Goal: Transaction & Acquisition: Purchase product/service

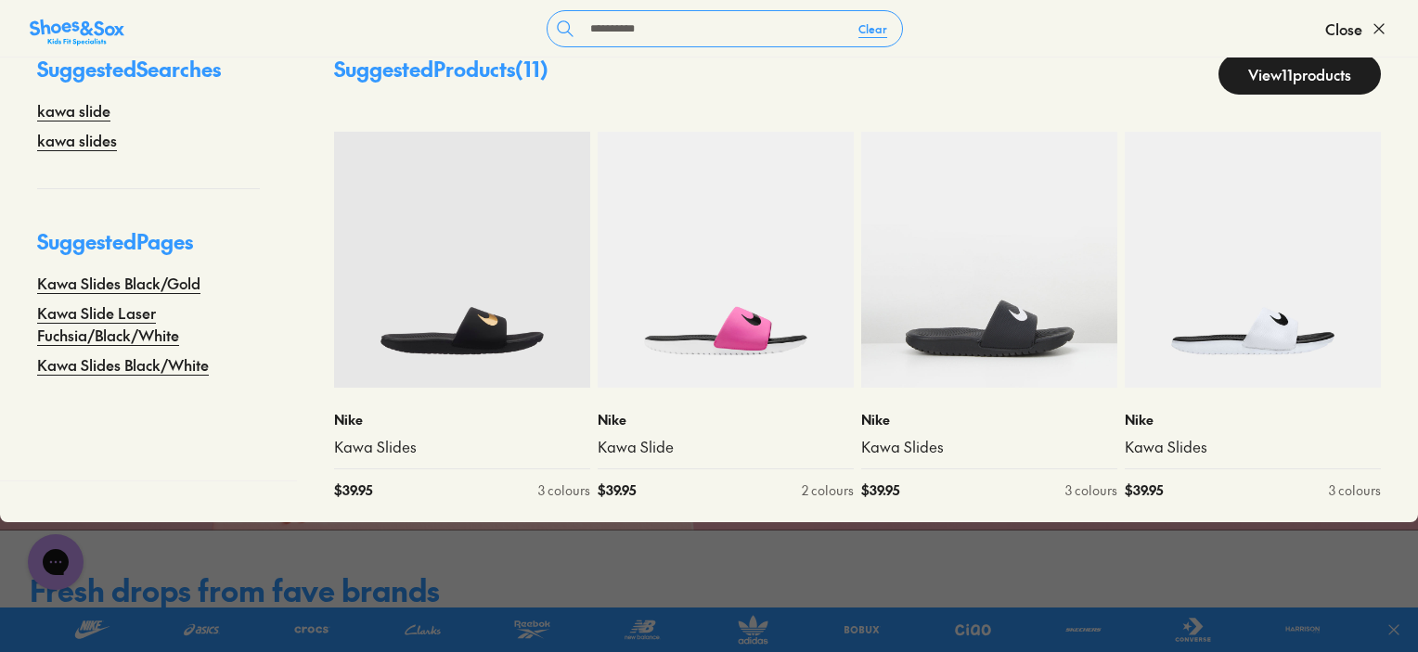
drag, startPoint x: 672, startPoint y: 30, endPoint x: 511, endPoint y: 40, distance: 160.9
click at [511, 40] on form "**********" at bounding box center [724, 28] width 1201 height 37
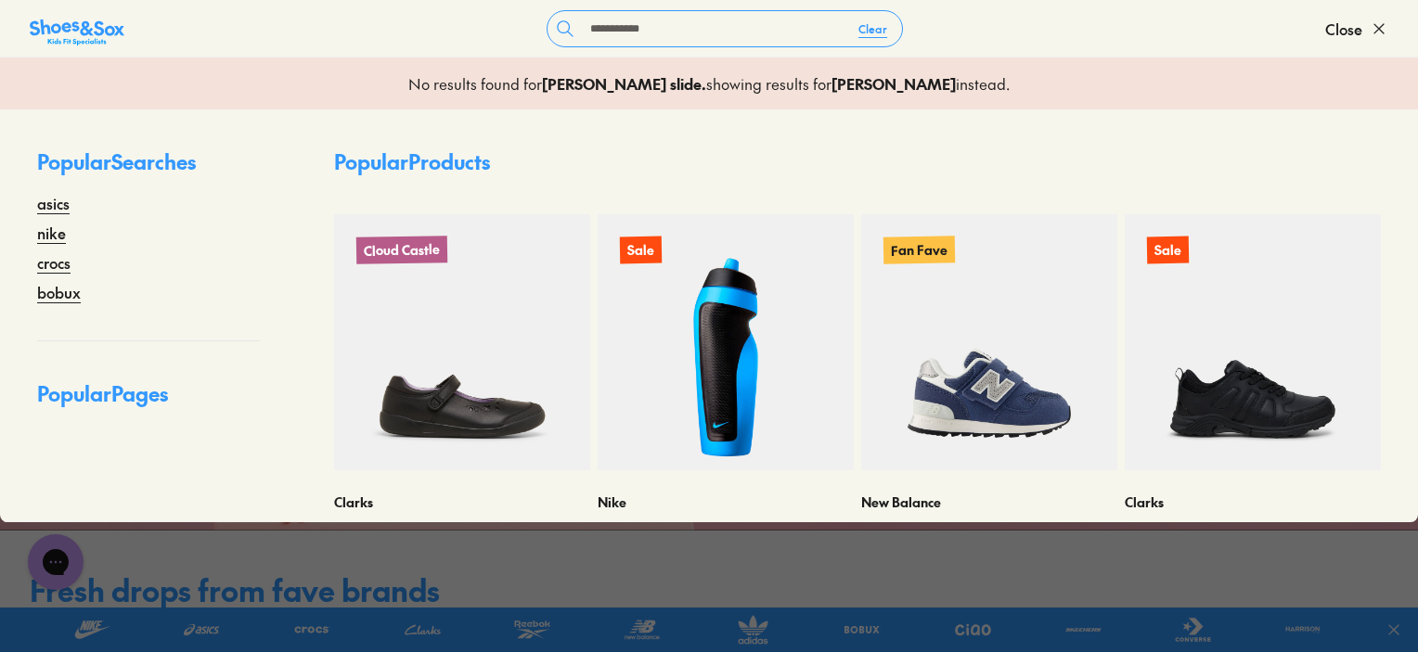
type input "**********"
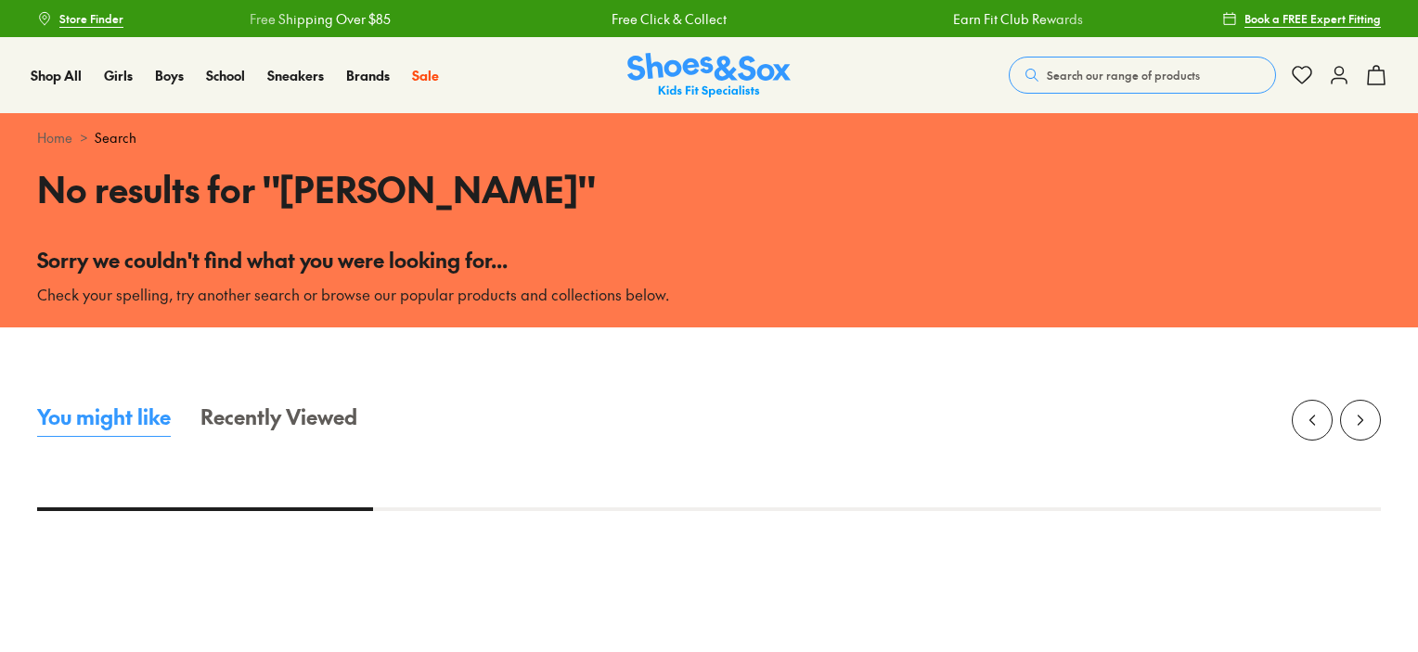
click at [1067, 84] on button "Search our range of products" at bounding box center [1142, 75] width 267 height 37
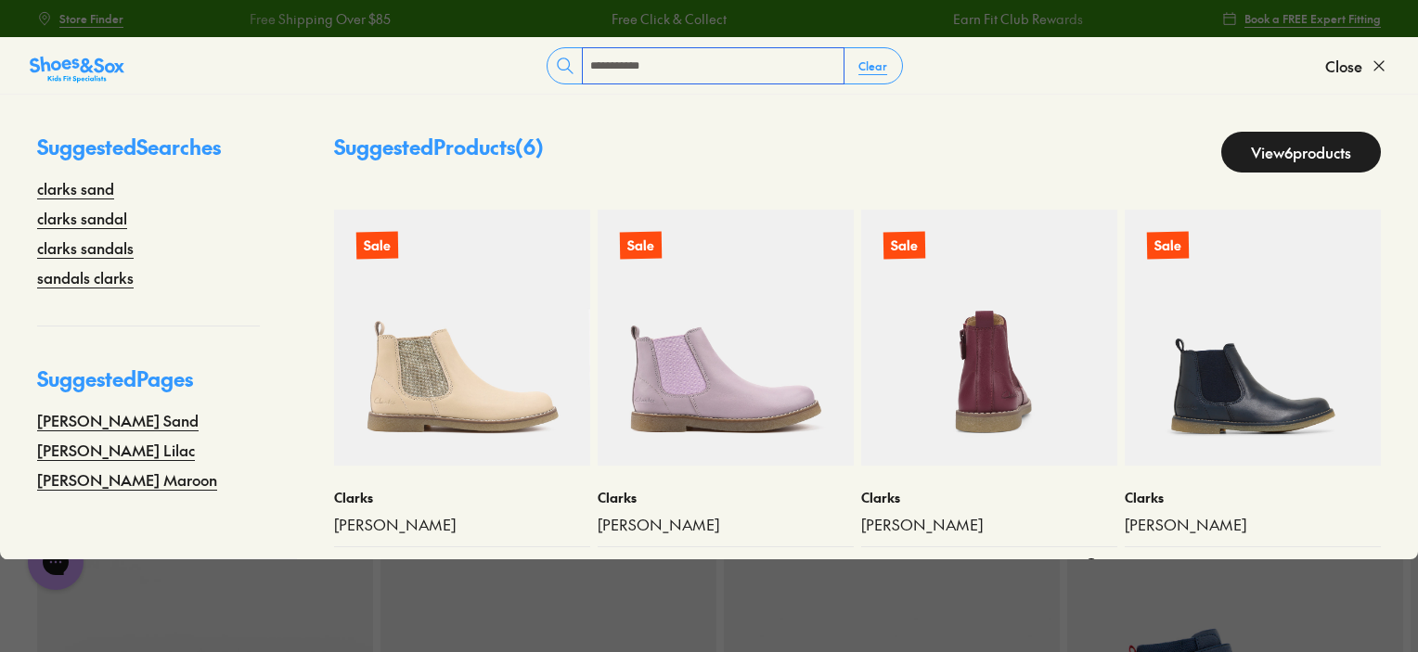
scroll to position [45, 0]
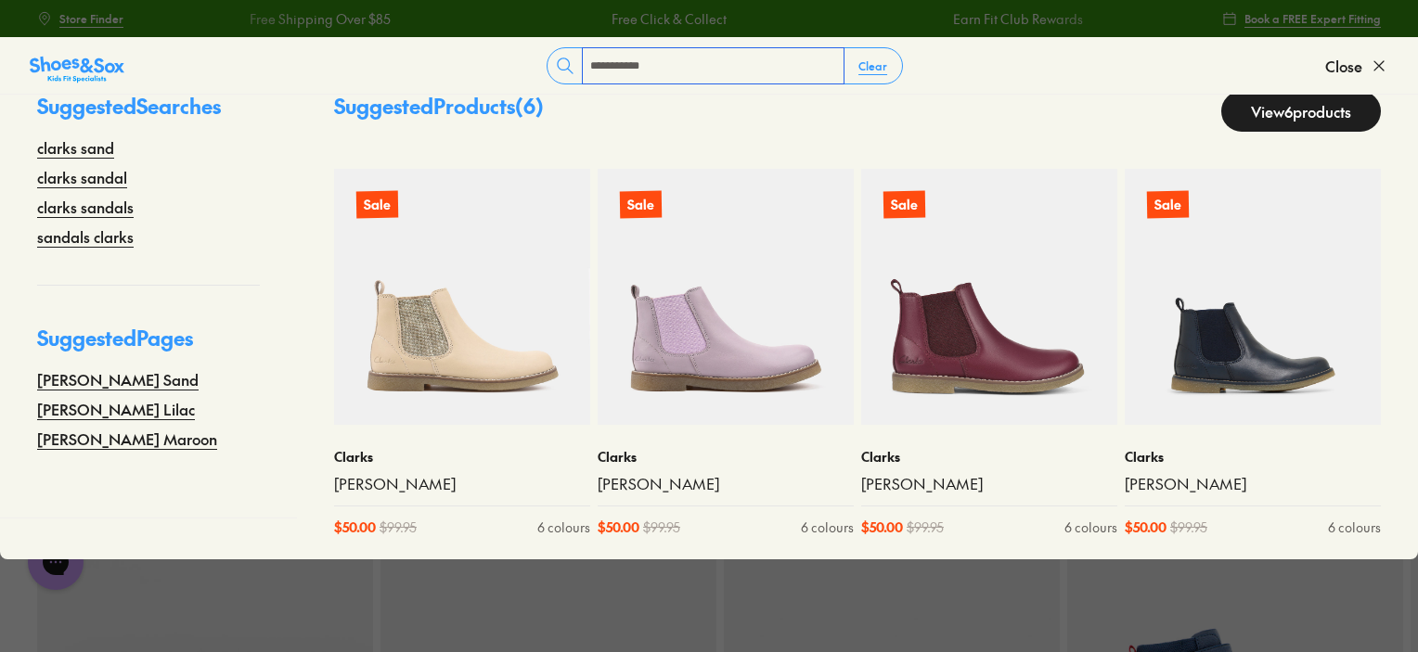
type input "**********"
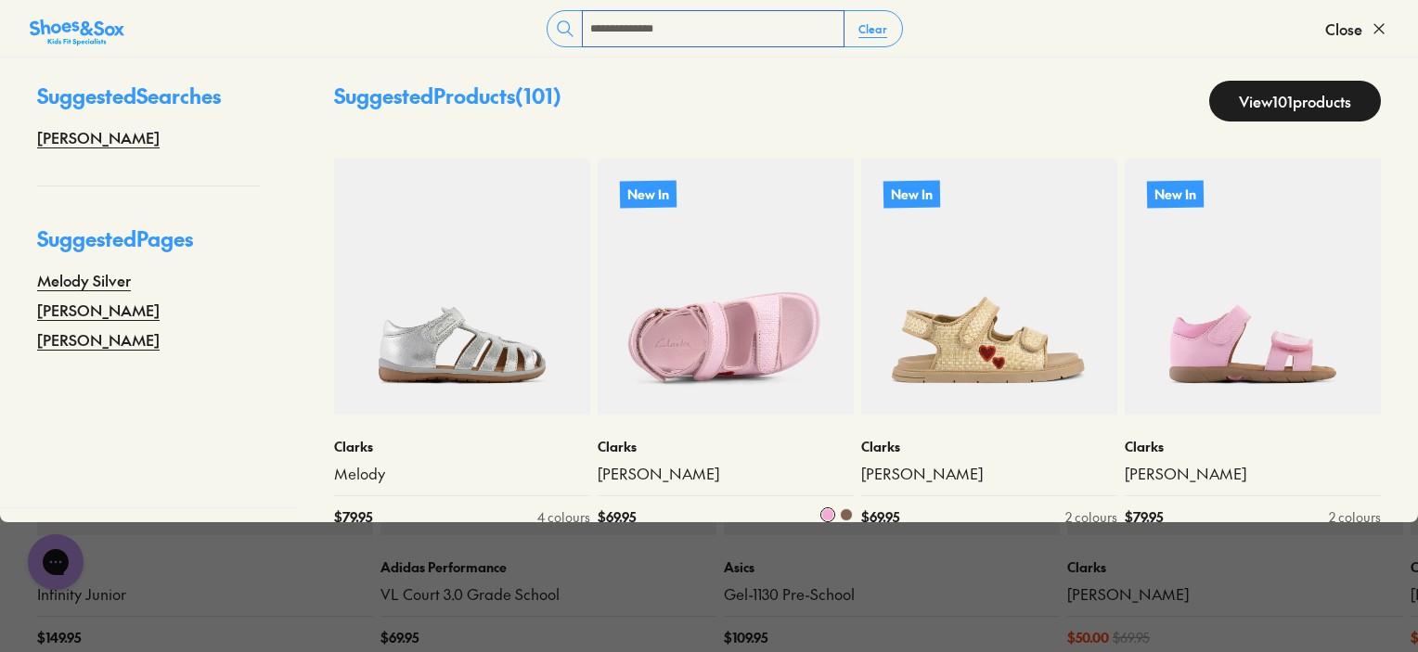
scroll to position [0, 0]
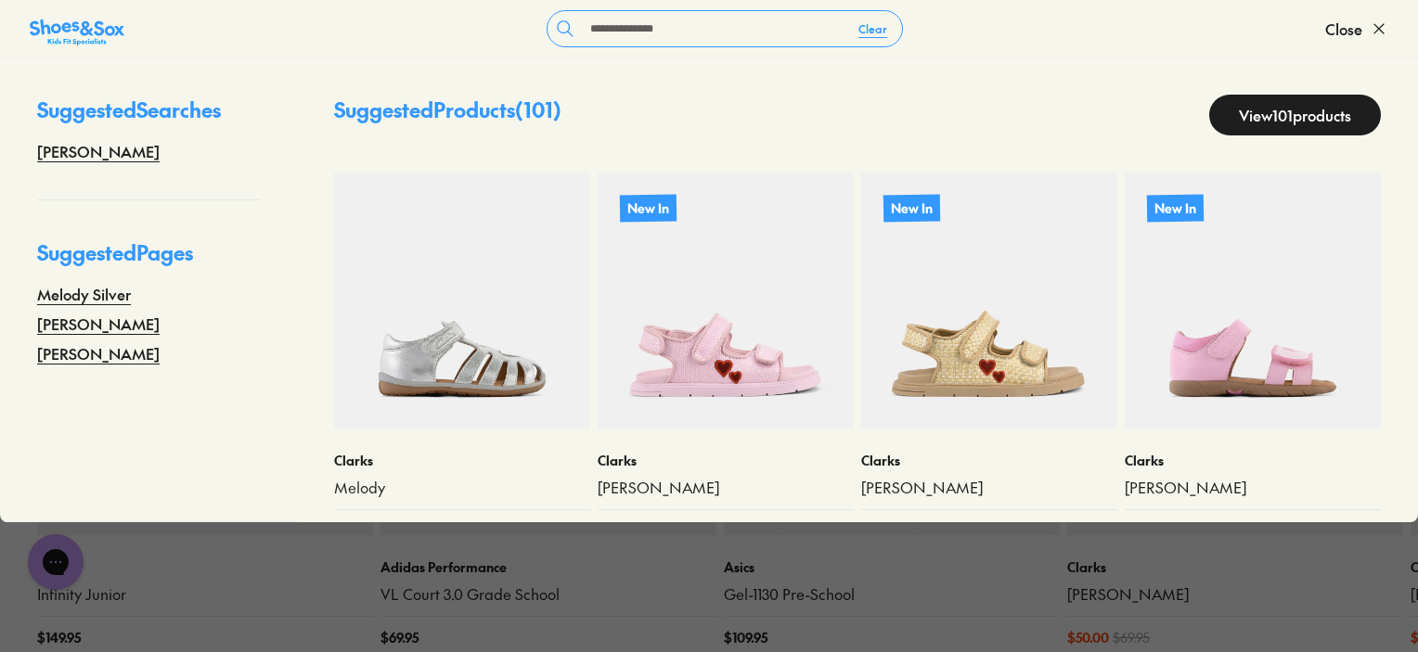
click at [1263, 110] on link "View 101 products" at bounding box center [1295, 115] width 172 height 41
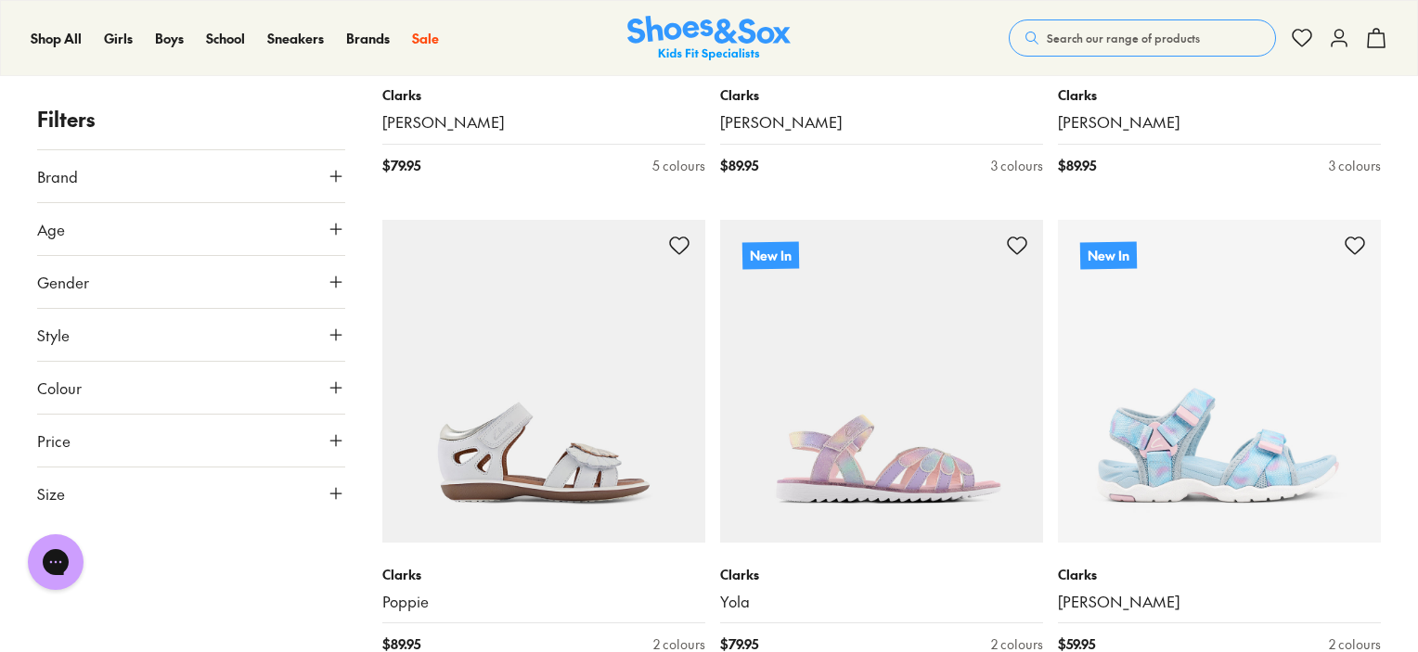
scroll to position [3109, 0]
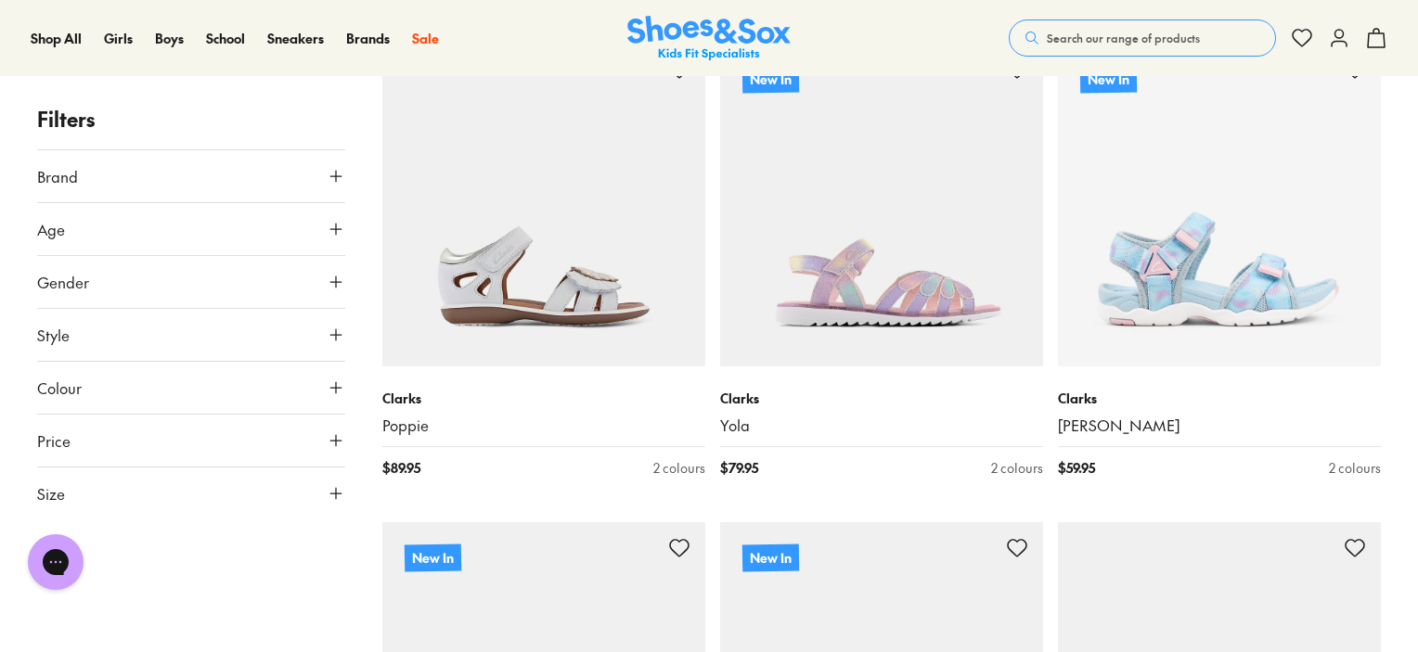
click at [1155, 45] on span "Search our range of products" at bounding box center [1123, 38] width 153 height 17
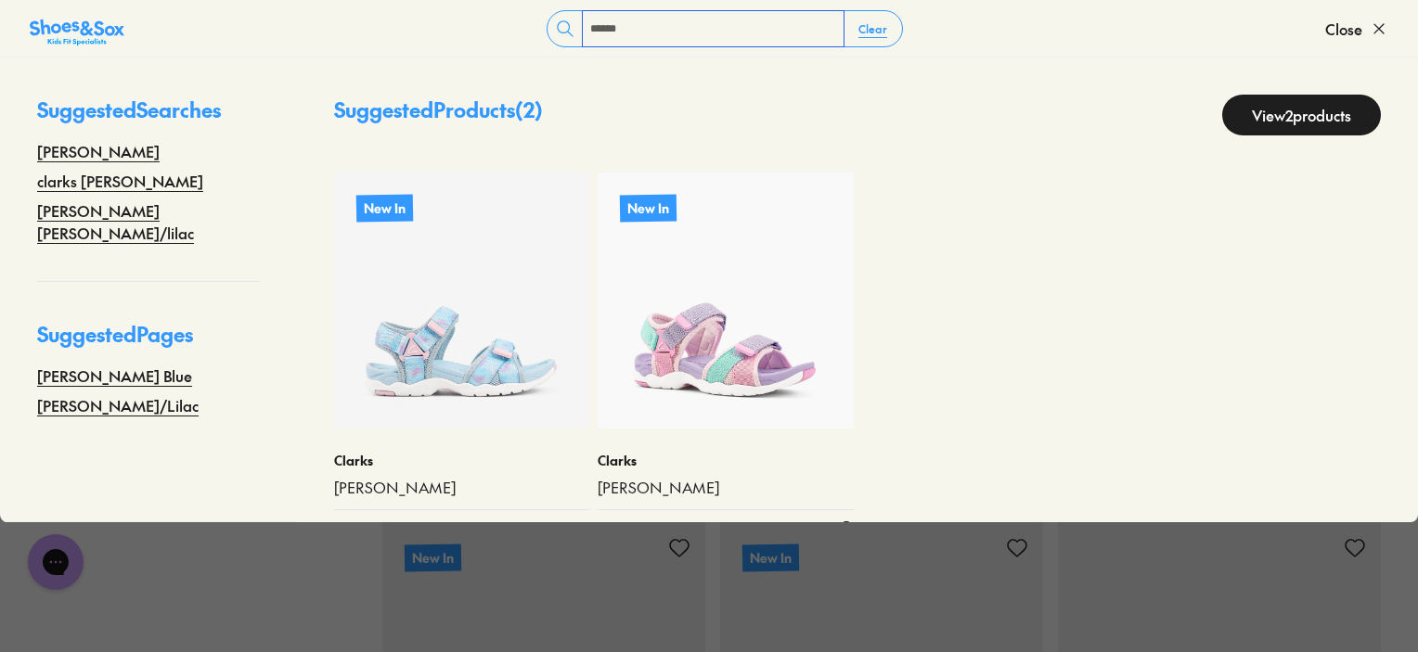
scroll to position [45, 0]
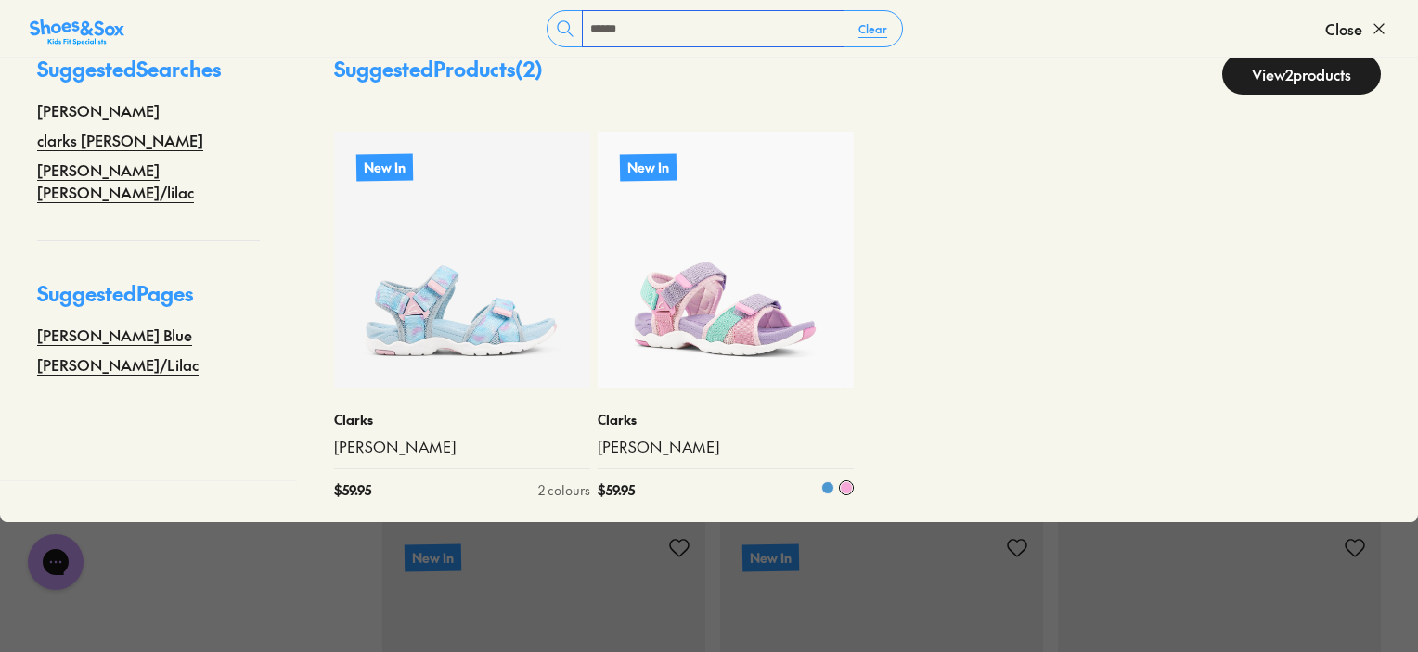
type input "******"
click at [750, 335] on img at bounding box center [726, 260] width 256 height 256
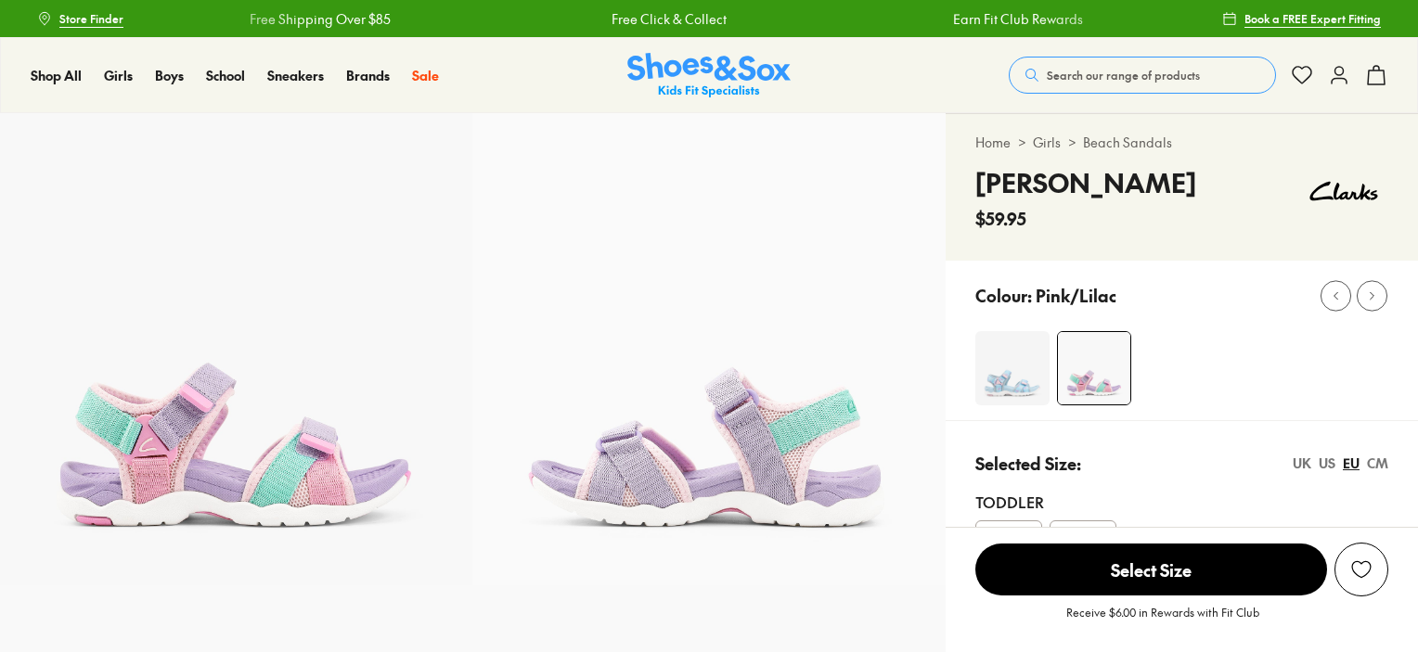
select select "*"
click at [994, 381] on img at bounding box center [1012, 368] width 74 height 74
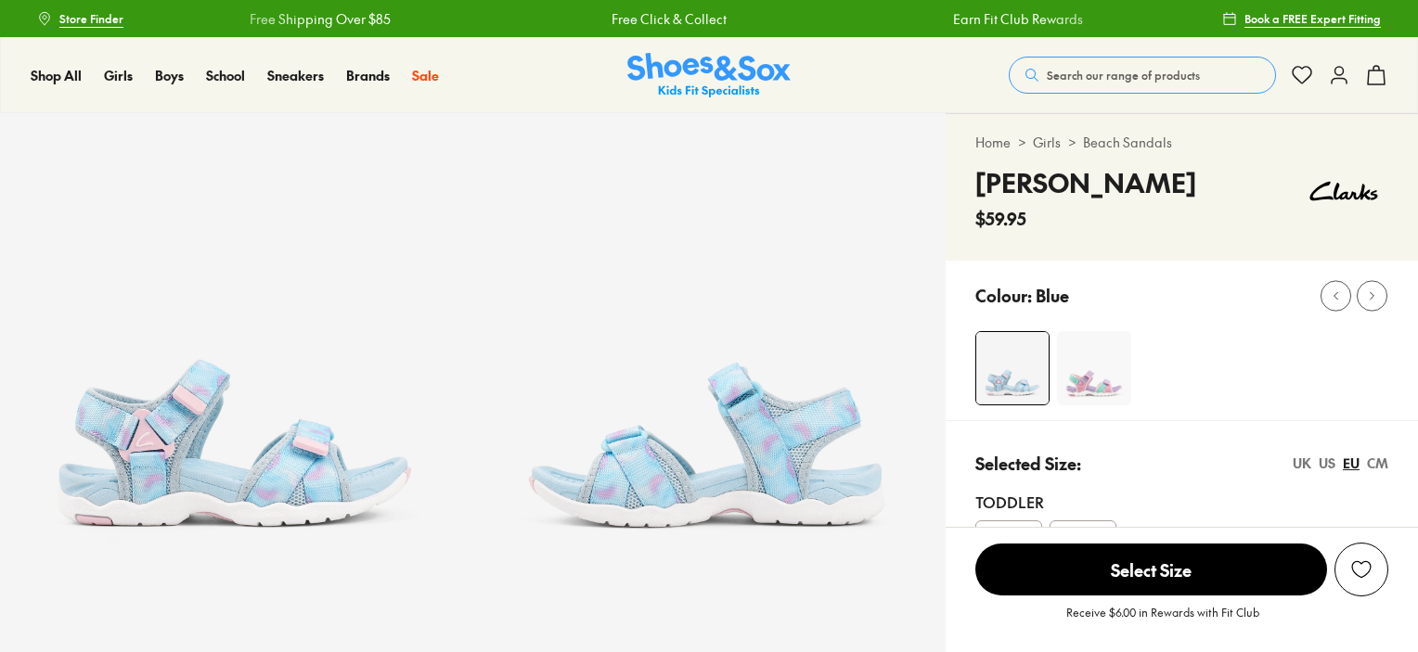
click at [1080, 401] on img at bounding box center [1094, 368] width 74 height 74
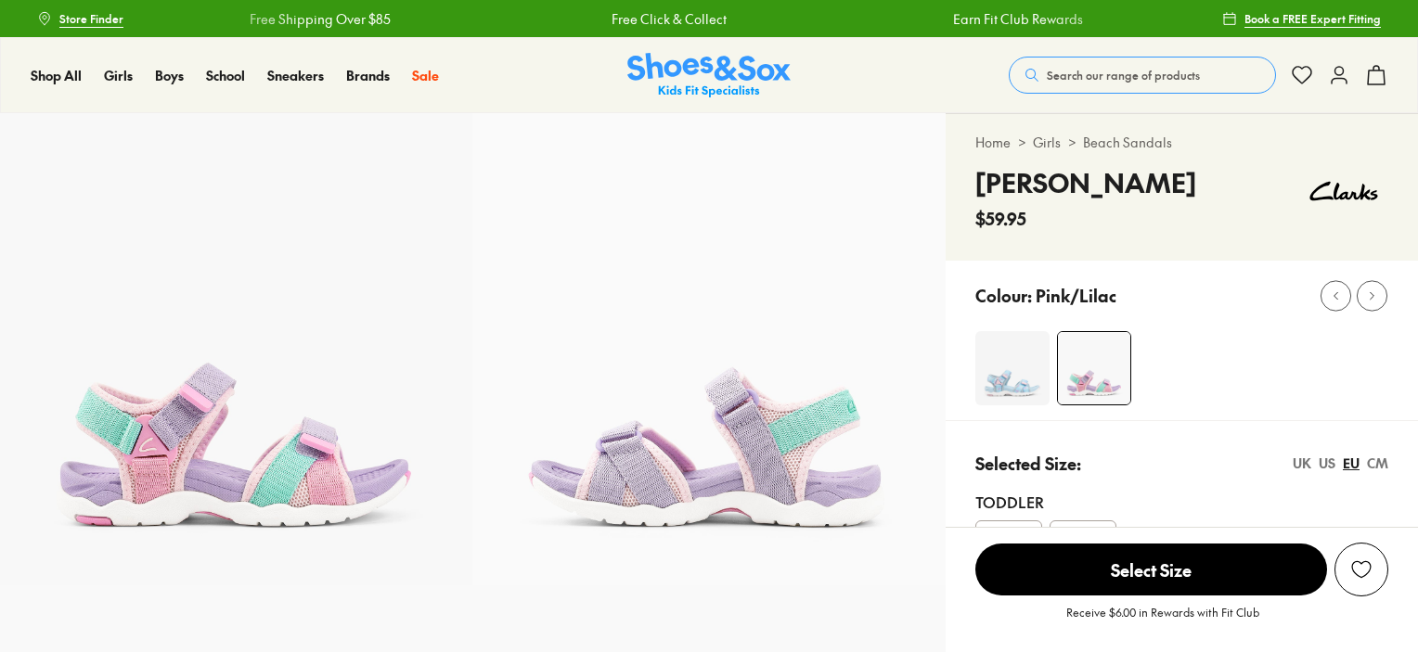
select select "*"
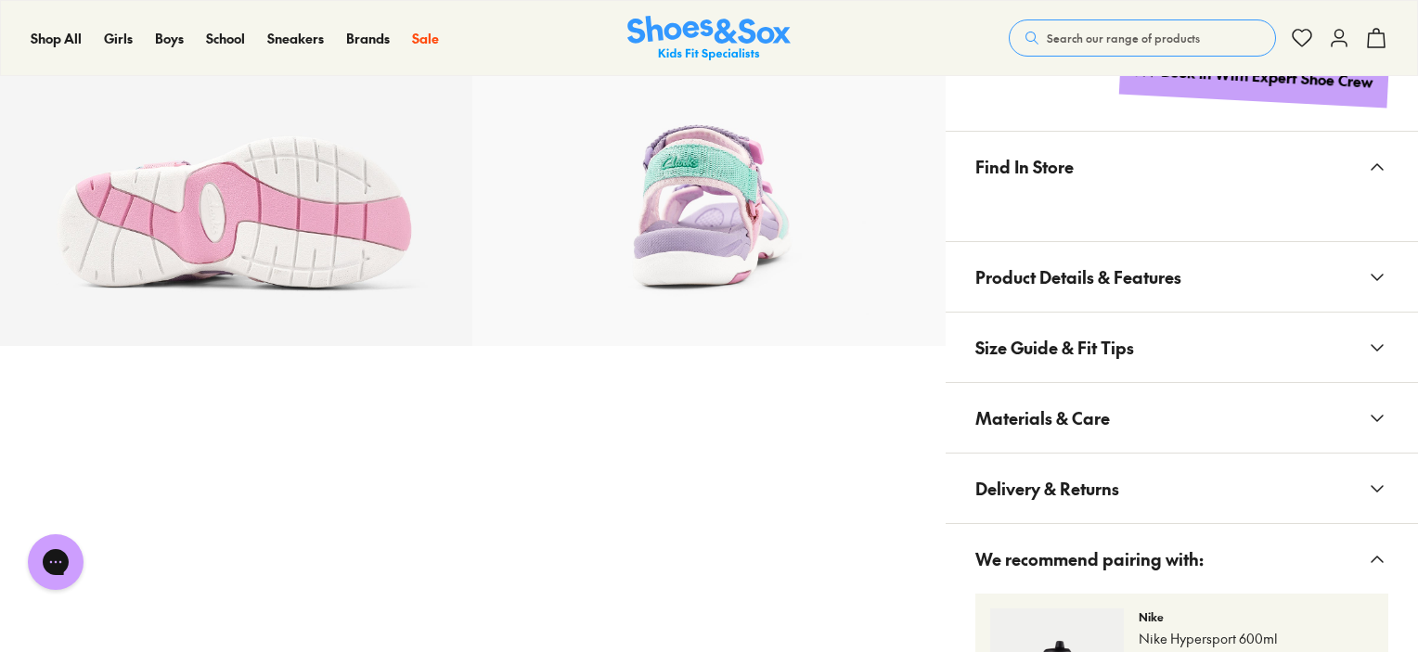
scroll to position [1299, 0]
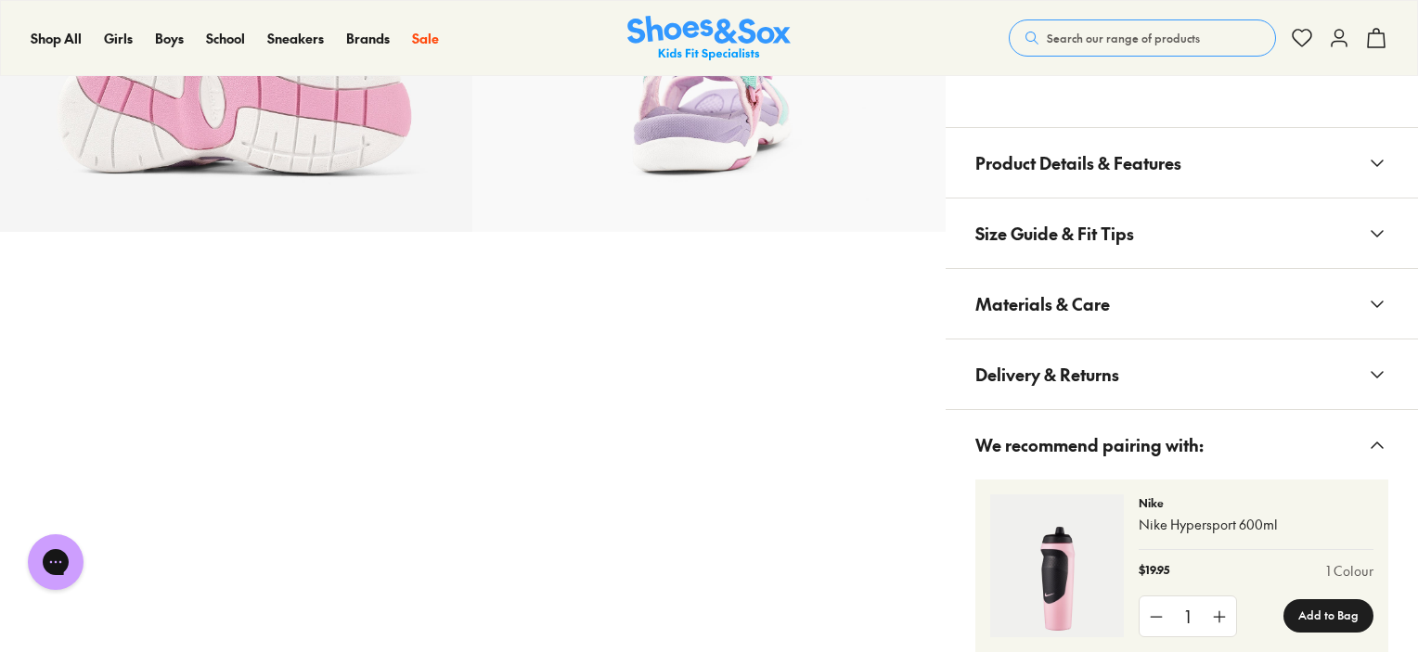
click at [1160, 307] on button "Materials & Care" at bounding box center [1182, 304] width 472 height 70
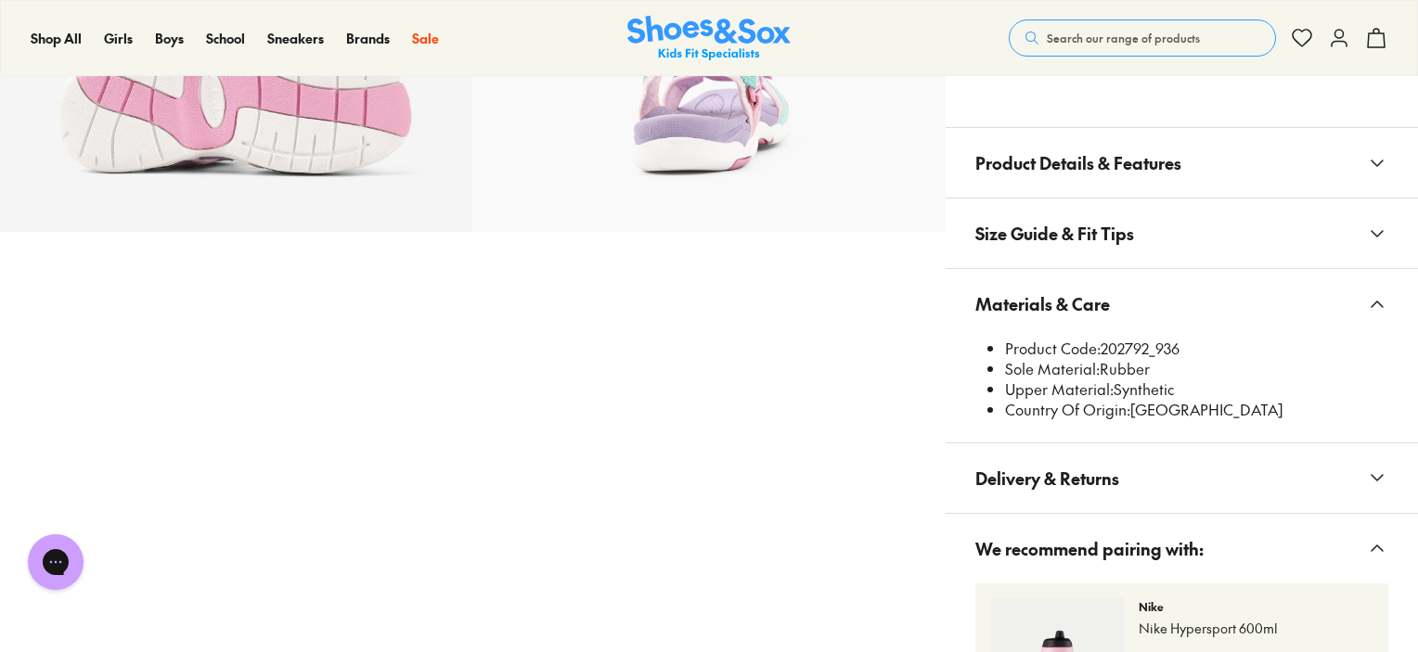
click at [1148, 352] on li "Product Code: 202792_936" at bounding box center [1196, 349] width 383 height 20
drag, startPoint x: 1148, startPoint y: 352, endPoint x: 1125, endPoint y: 351, distance: 23.2
click at [1125, 351] on li "Product Code: 202792_936" at bounding box center [1196, 349] width 383 height 20
click at [1132, 349] on li "Product Code: 202792_936" at bounding box center [1196, 349] width 383 height 20
click at [1151, 346] on li "Product Code: 202792_936" at bounding box center [1196, 349] width 383 height 20
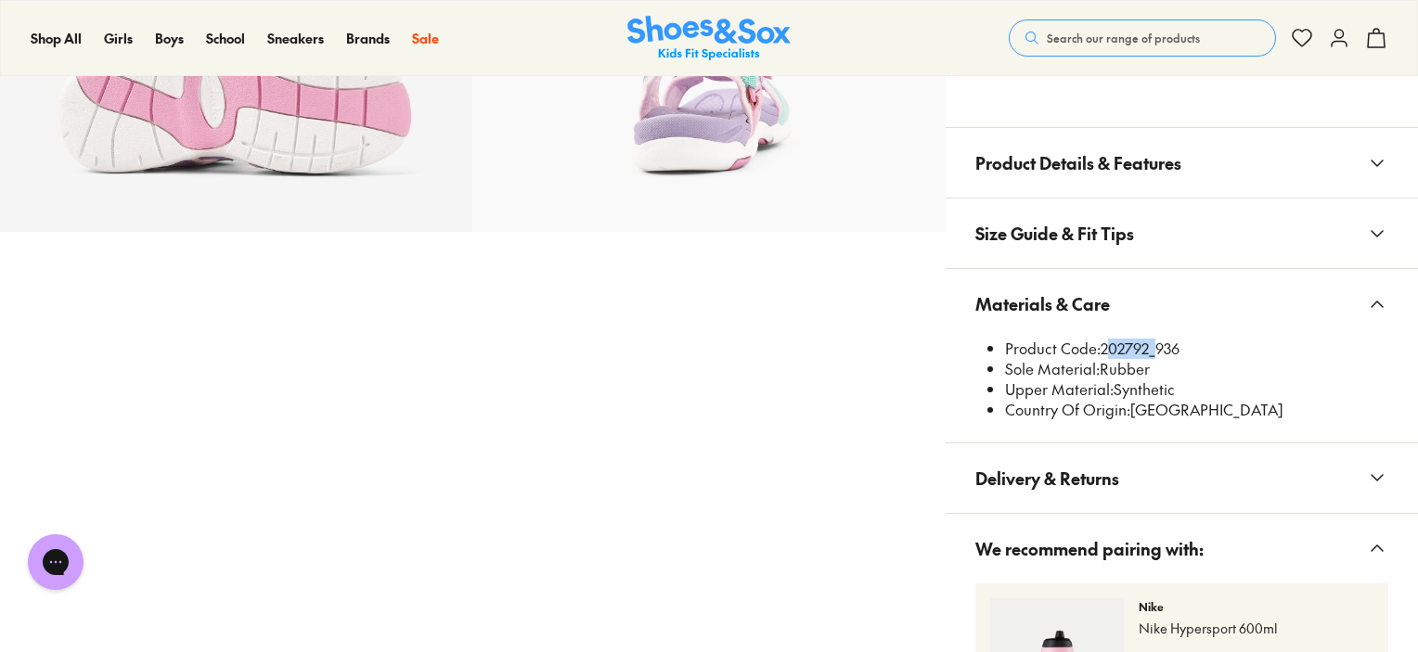
drag, startPoint x: 1149, startPoint y: 344, endPoint x: 1105, endPoint y: 346, distance: 43.7
click at [1105, 346] on li "Product Code: 202792_936" at bounding box center [1196, 349] width 383 height 20
copy li "202792"
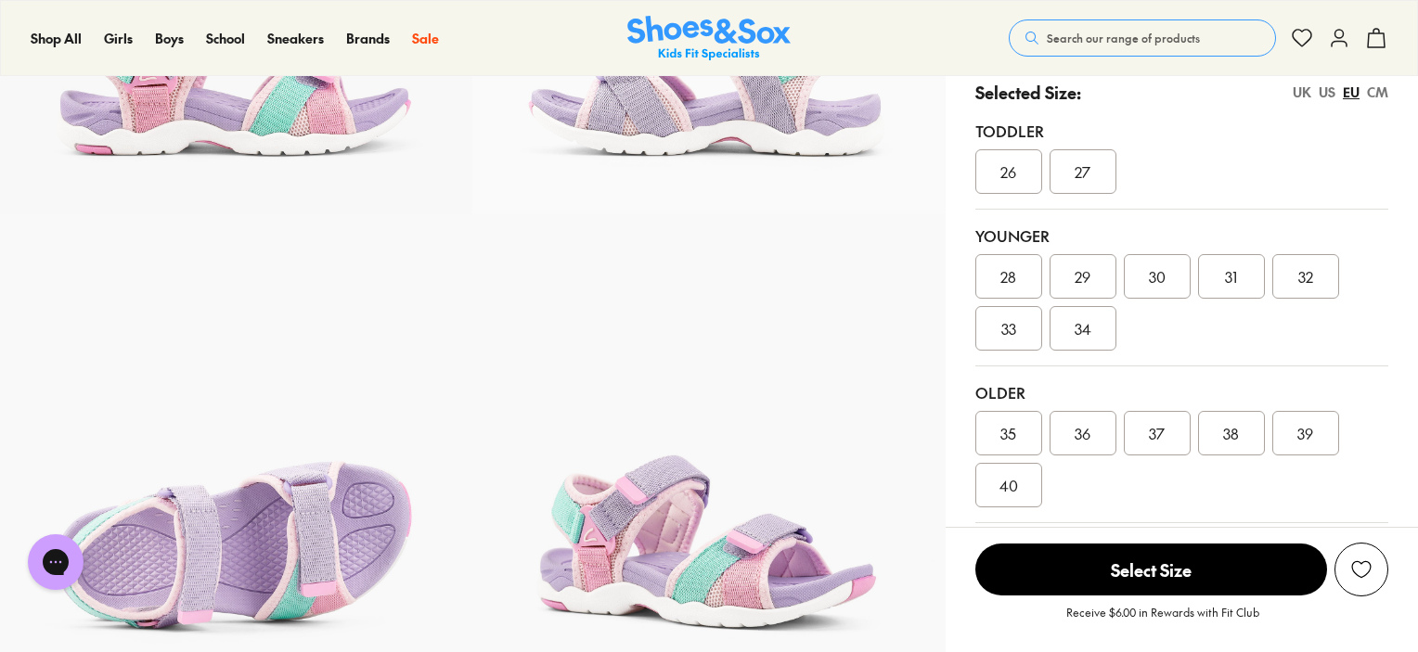
scroll to position [0, 0]
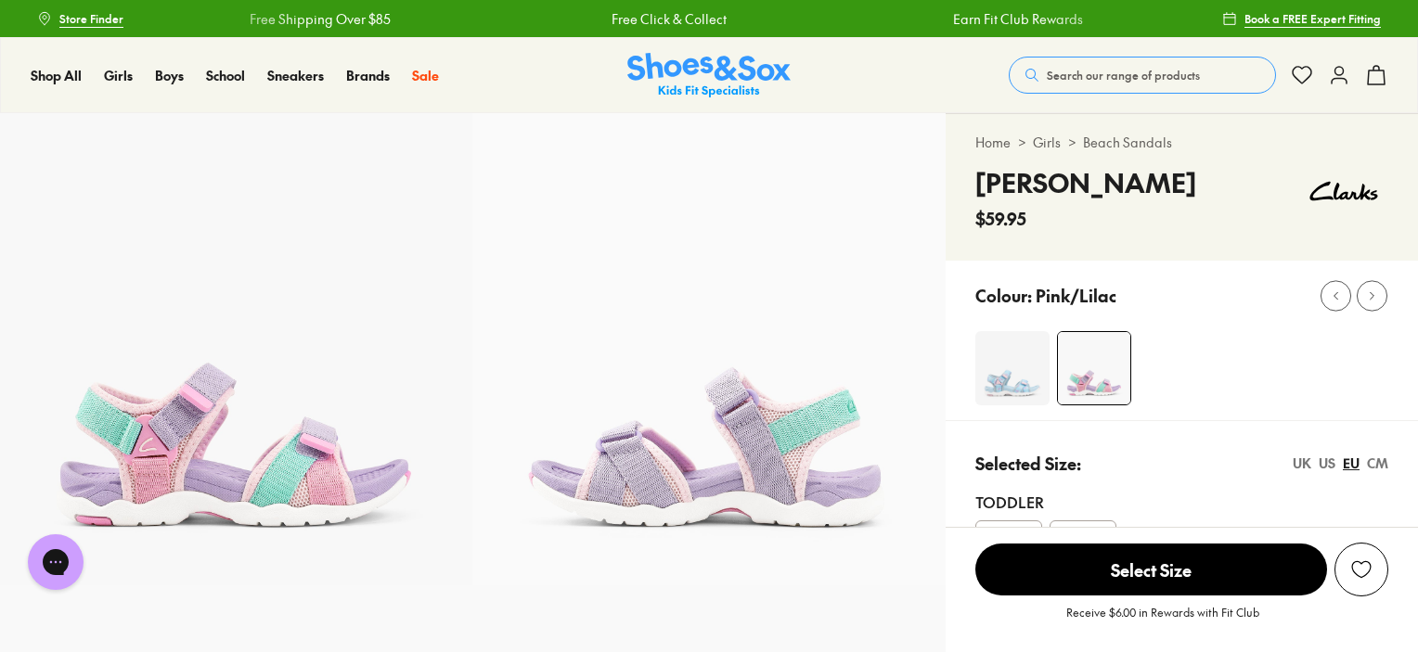
click at [1002, 378] on img at bounding box center [1012, 368] width 74 height 74
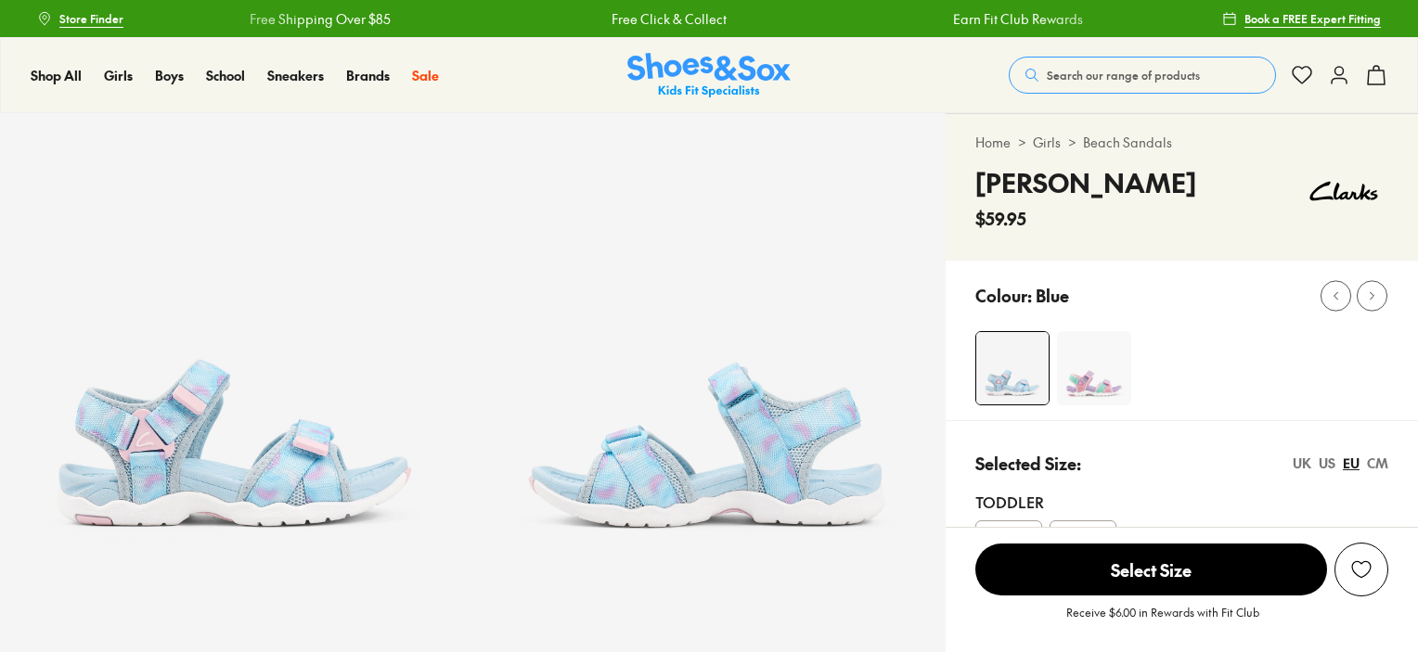
select select "*"
click at [1088, 381] on img at bounding box center [1094, 368] width 74 height 74
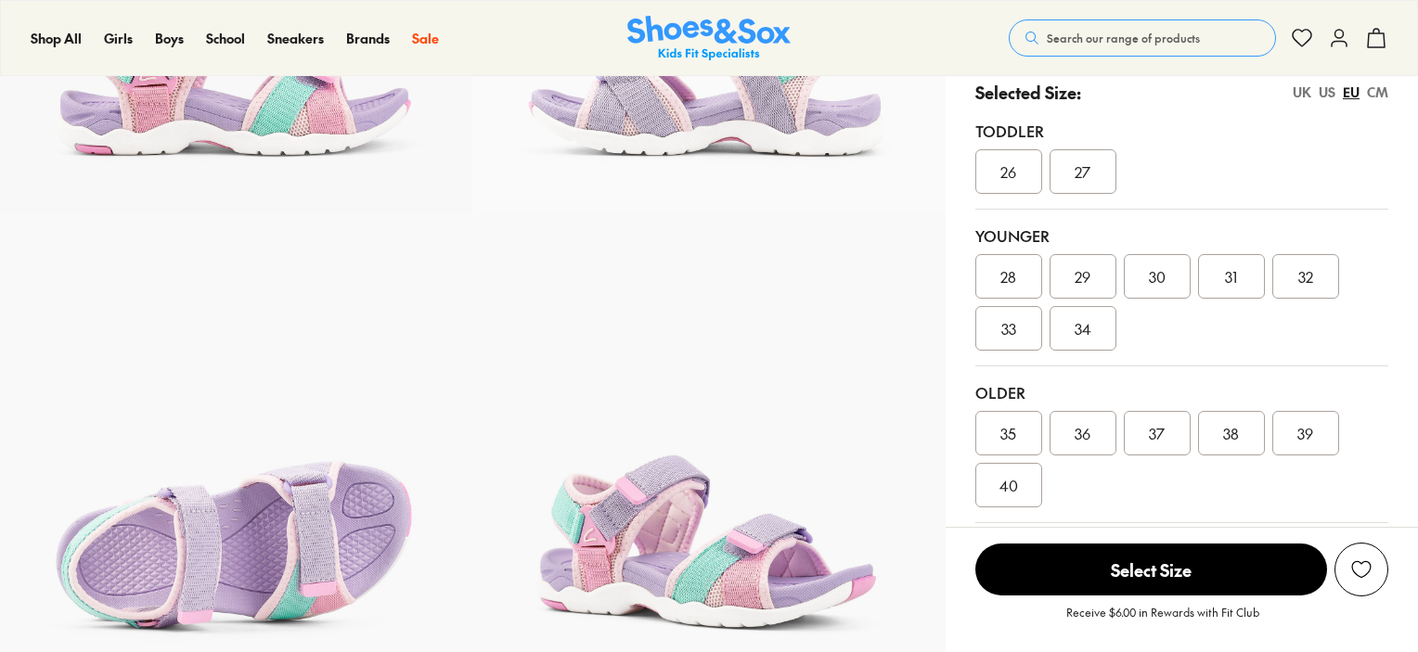
select select "*"
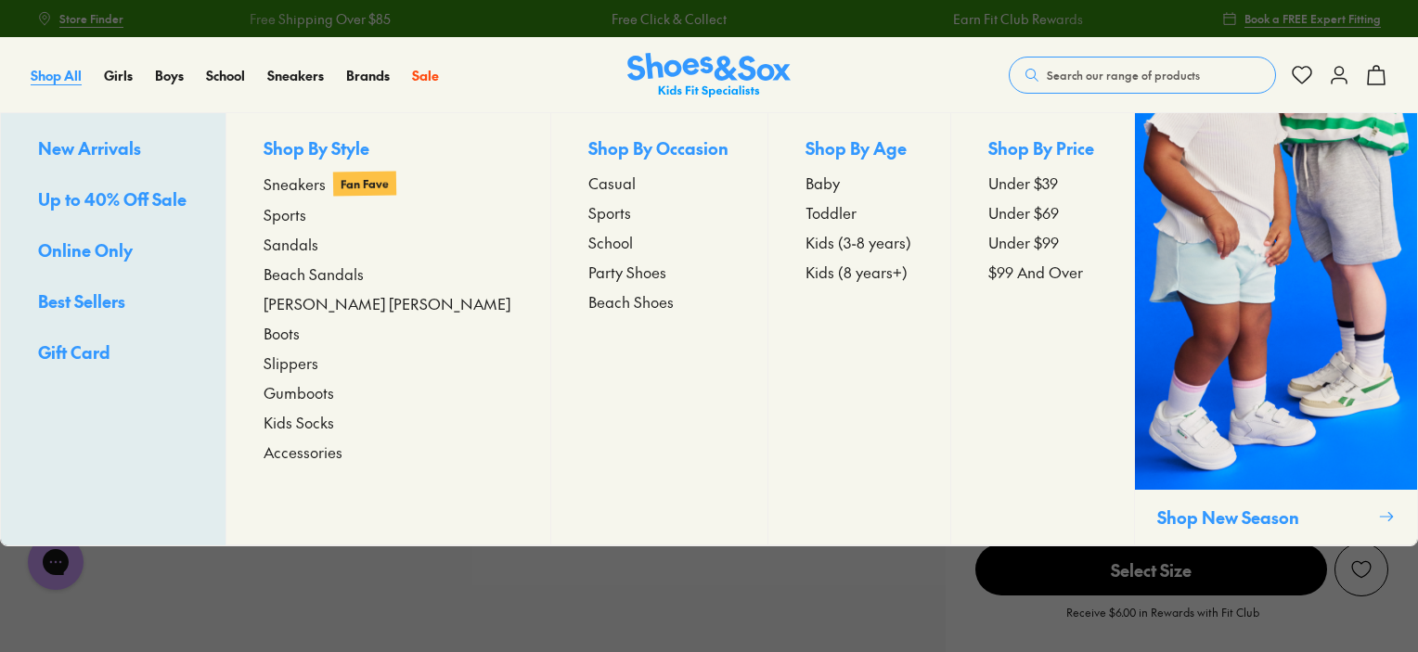
click at [67, 74] on span "Shop All" at bounding box center [56, 75] width 51 height 19
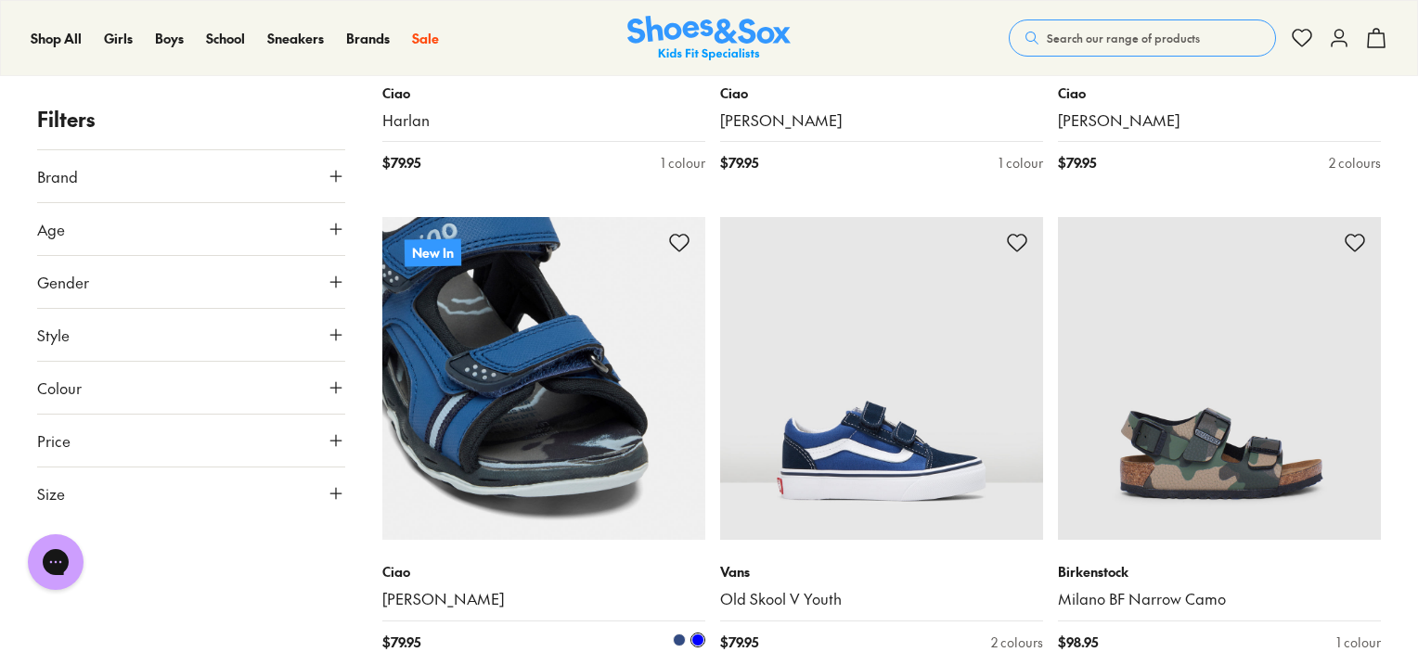
scroll to position [3526, 0]
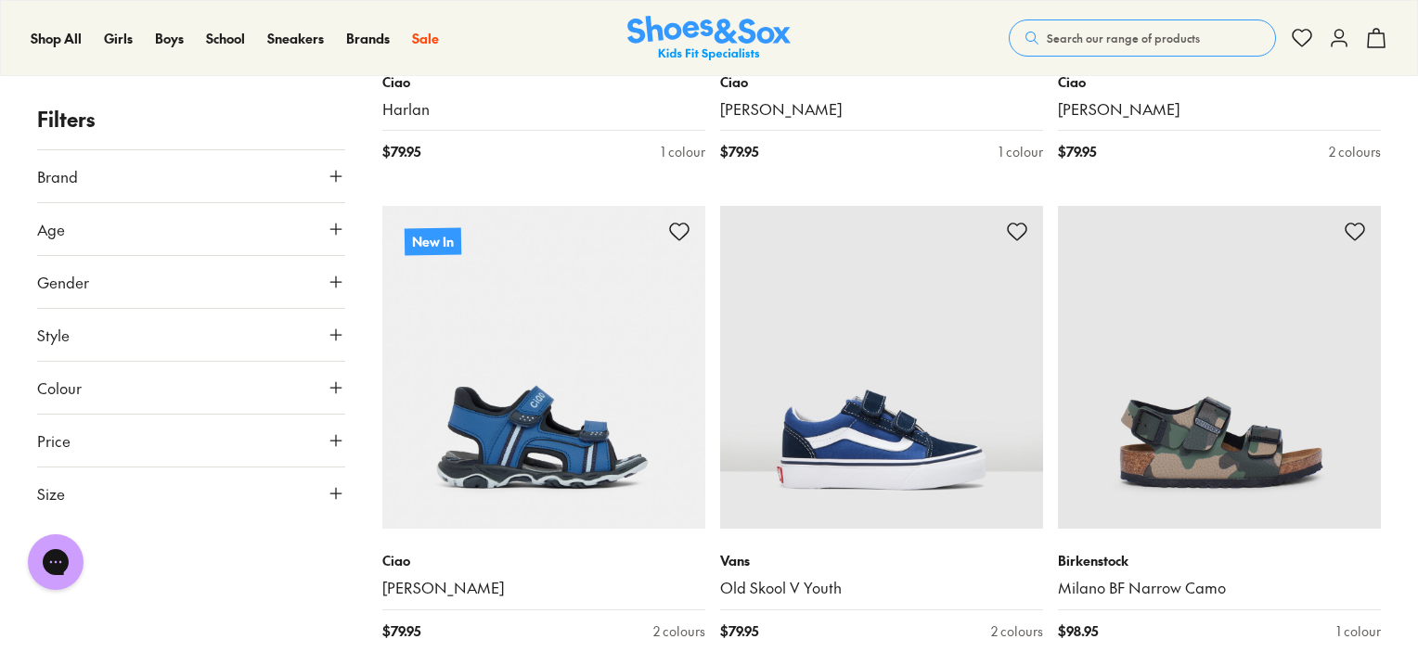
click at [186, 225] on button "Age" at bounding box center [191, 229] width 308 height 52
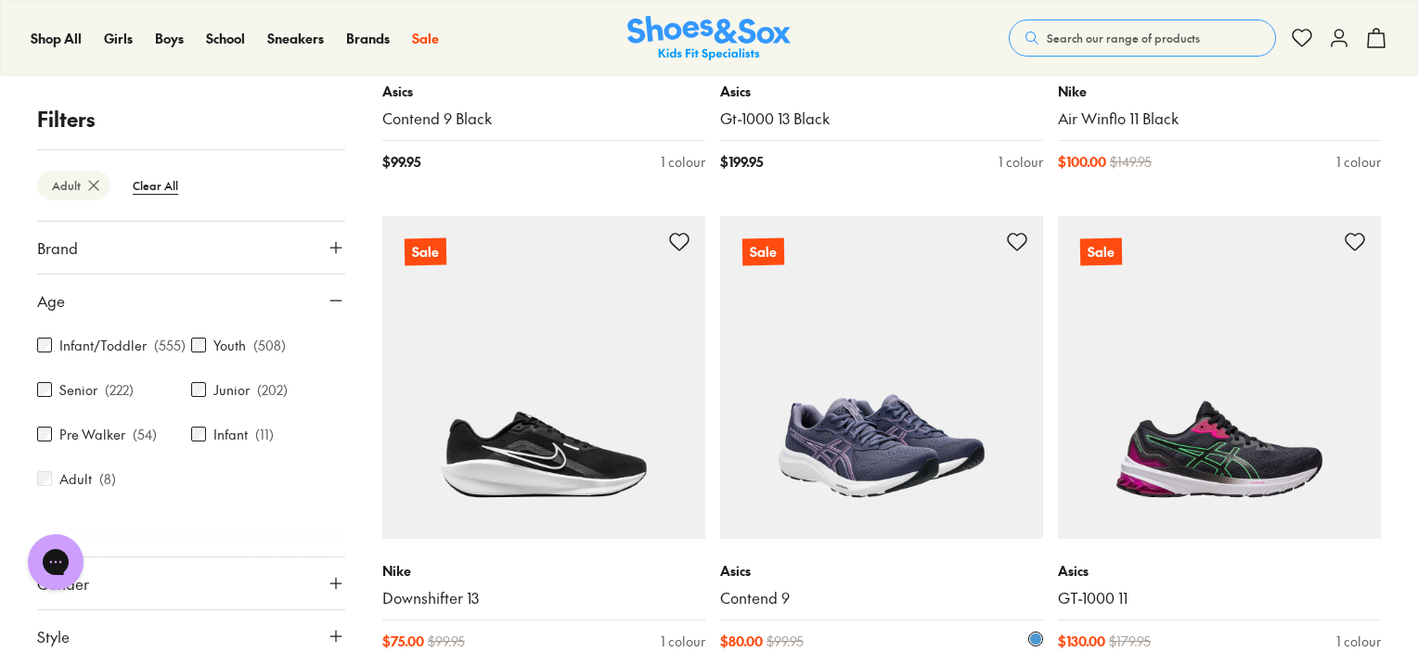
scroll to position [557, 0]
